Goal: Check status: Check status

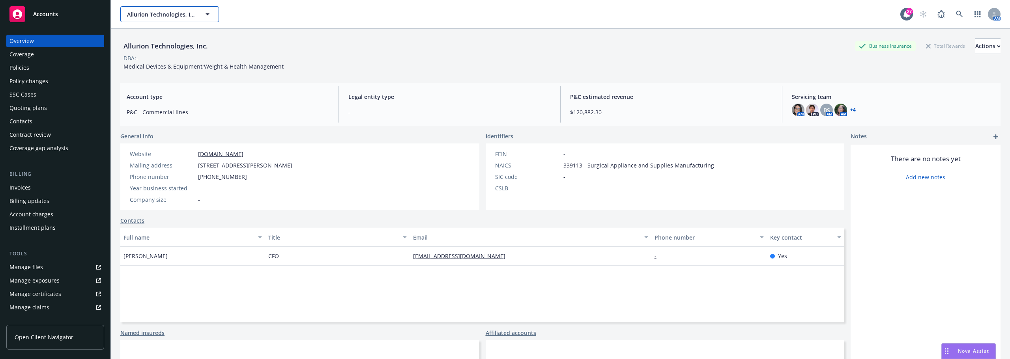
click at [183, 11] on span "Allurion Technologies, Inc." at bounding box center [161, 14] width 68 height 8
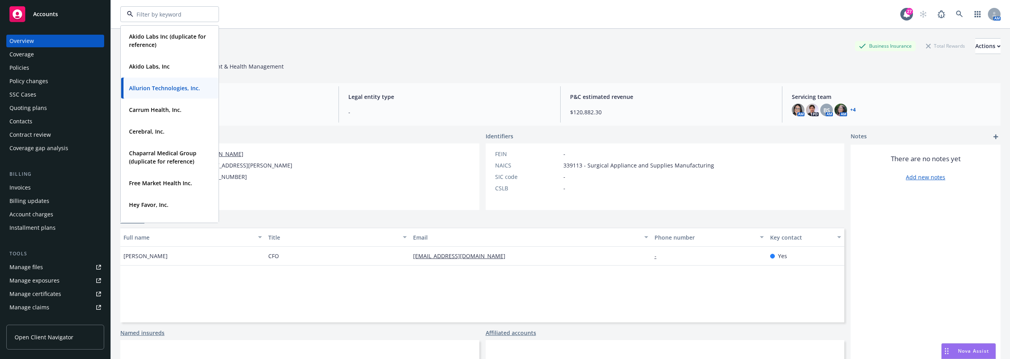
click at [265, 147] on div "Website www.allurion.com Mailing address 11 Huron Dr., Natick, MA, 01760 Phone …" at bounding box center [210, 177] width 181 height 67
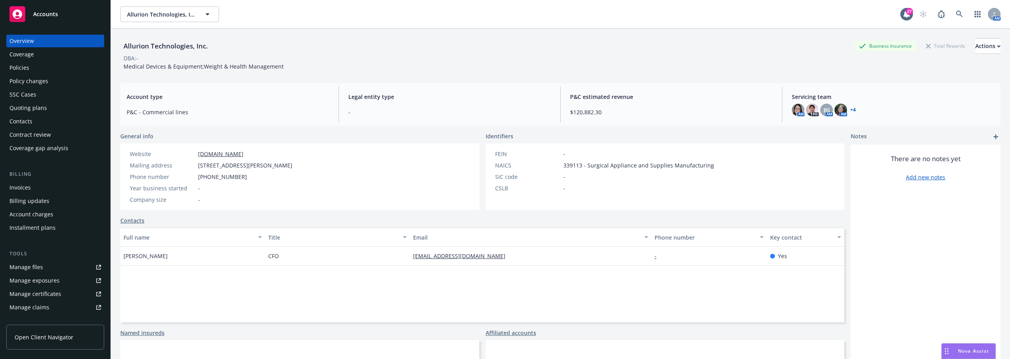
click at [262, 136] on div "General info" at bounding box center [299, 136] width 359 height 8
click at [50, 109] on div "Quoting plans" at bounding box center [55, 108] width 92 height 13
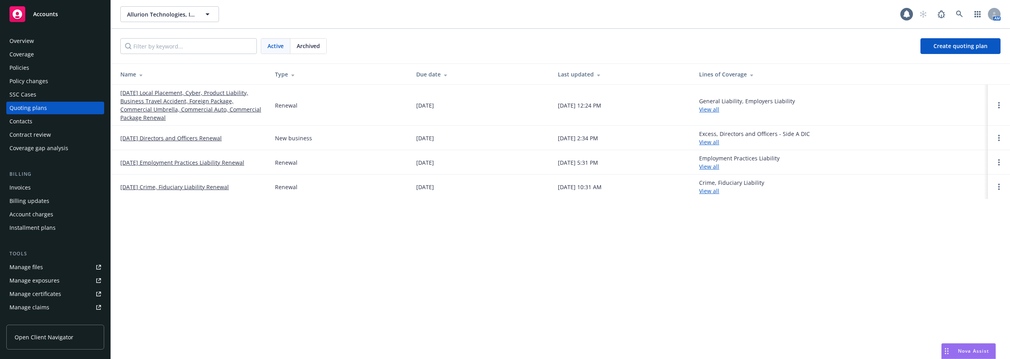
click at [186, 107] on link "[DATE] Local Placement, Cyber, Product Liability, Business Travel Accident, For…" at bounding box center [191, 105] width 142 height 33
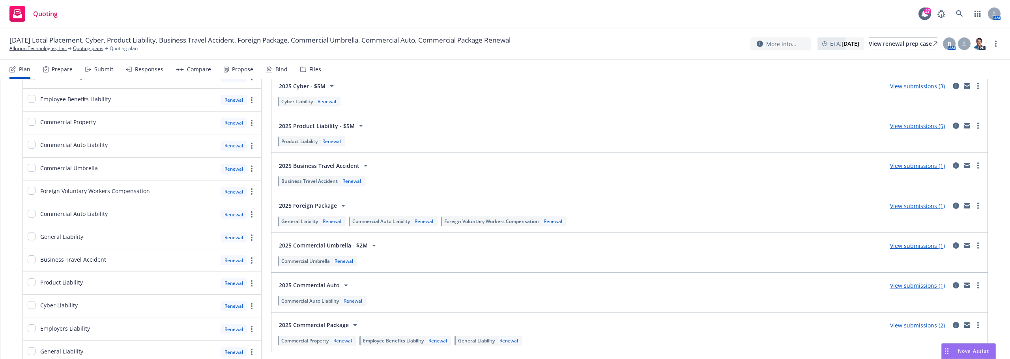
scroll to position [118, 0]
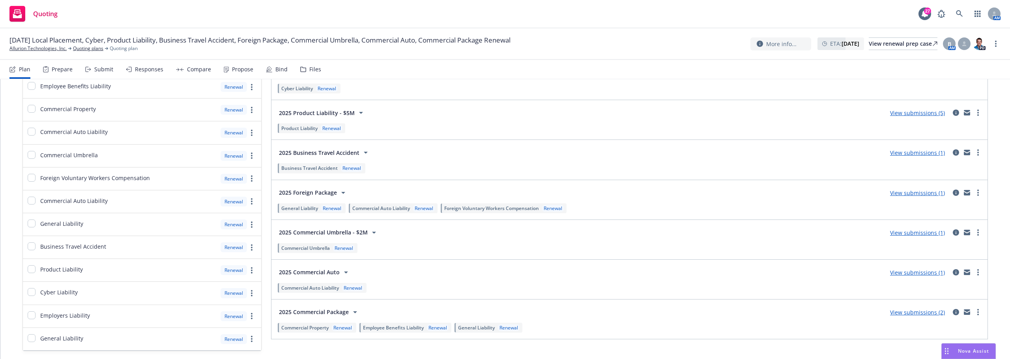
click at [900, 109] on link "View submissions (5)" at bounding box center [917, 112] width 55 height 7
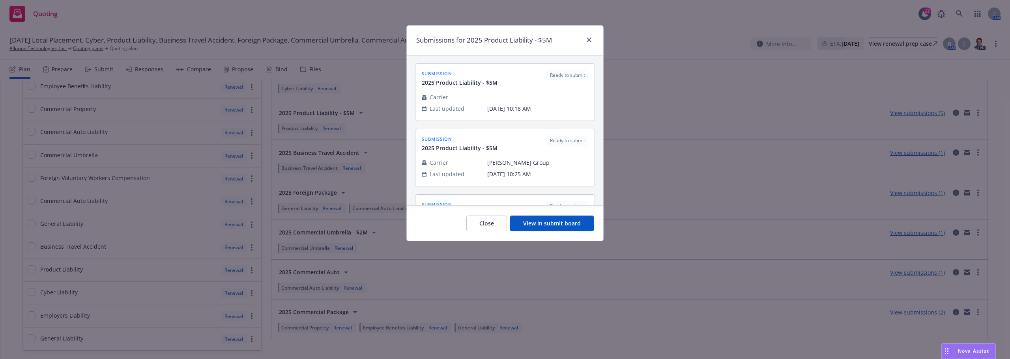
click at [539, 226] on button "View in submit board" at bounding box center [552, 224] width 84 height 16
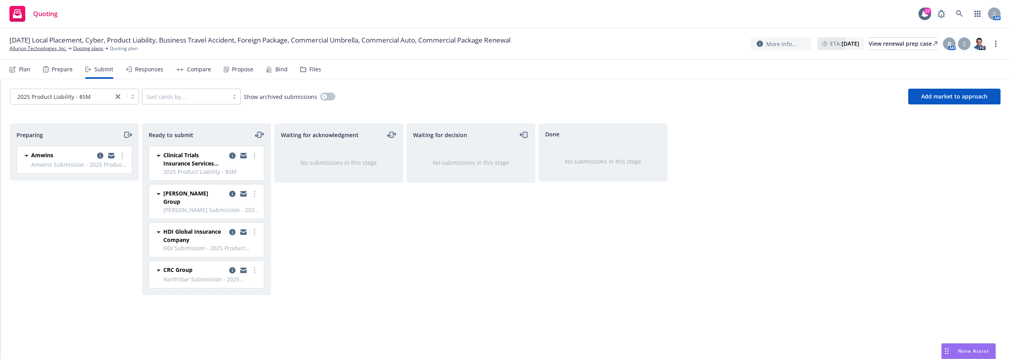
click at [231, 154] on icon "copy logging email" at bounding box center [232, 156] width 6 height 6
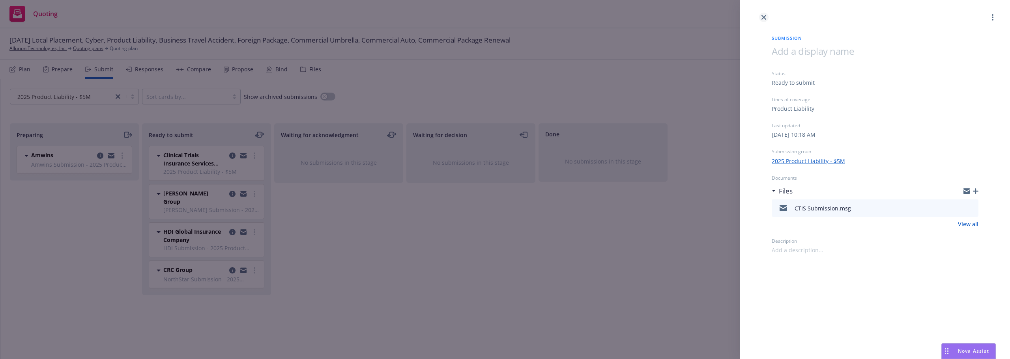
click at [761, 16] on link "close" at bounding box center [763, 17] width 9 height 9
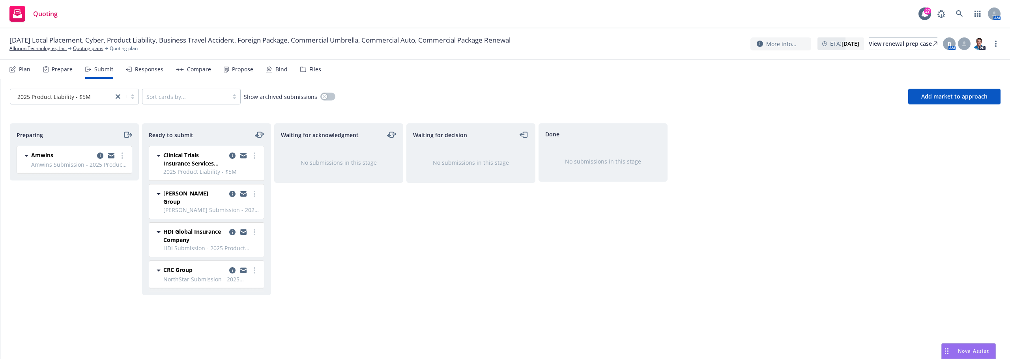
click at [678, 134] on div "Preparing Amwins Amwins Submission - 2025 Product Liability - $5M [DATE] 10:34 …" at bounding box center [505, 232] width 991 height 219
click at [681, 204] on div "Preparing Amwins Amwins Submission - 2025 Product Liability - $5M [DATE] 10:34 …" at bounding box center [505, 232] width 991 height 219
click at [255, 267] on link "more" at bounding box center [254, 270] width 9 height 9
click at [290, 257] on div "Waiting for acknowledgment No submissions in this stage" at bounding box center [338, 232] width 129 height 219
click at [256, 266] on link "more" at bounding box center [254, 270] width 9 height 9
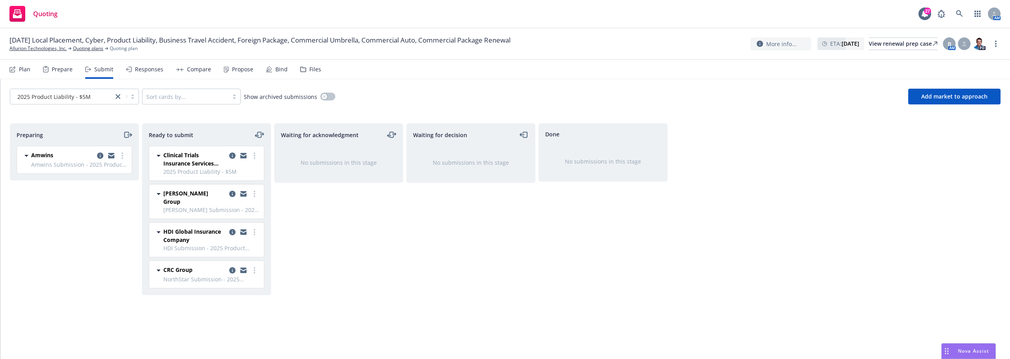
click at [269, 195] on div "Ready to submit Clinical Trials Insurance Services Limited (CTIS) 2025 Product …" at bounding box center [206, 209] width 129 height 172
click at [253, 194] on link "more" at bounding box center [254, 193] width 9 height 9
click at [293, 234] on div "Waiting for acknowledgment No submissions in this stage" at bounding box center [338, 232] width 129 height 219
click at [255, 266] on link "more" at bounding box center [254, 270] width 9 height 9
click at [295, 248] on div "Waiting for acknowledgment No submissions in this stage" at bounding box center [338, 232] width 129 height 219
